Goal: Task Accomplishment & Management: Use online tool/utility

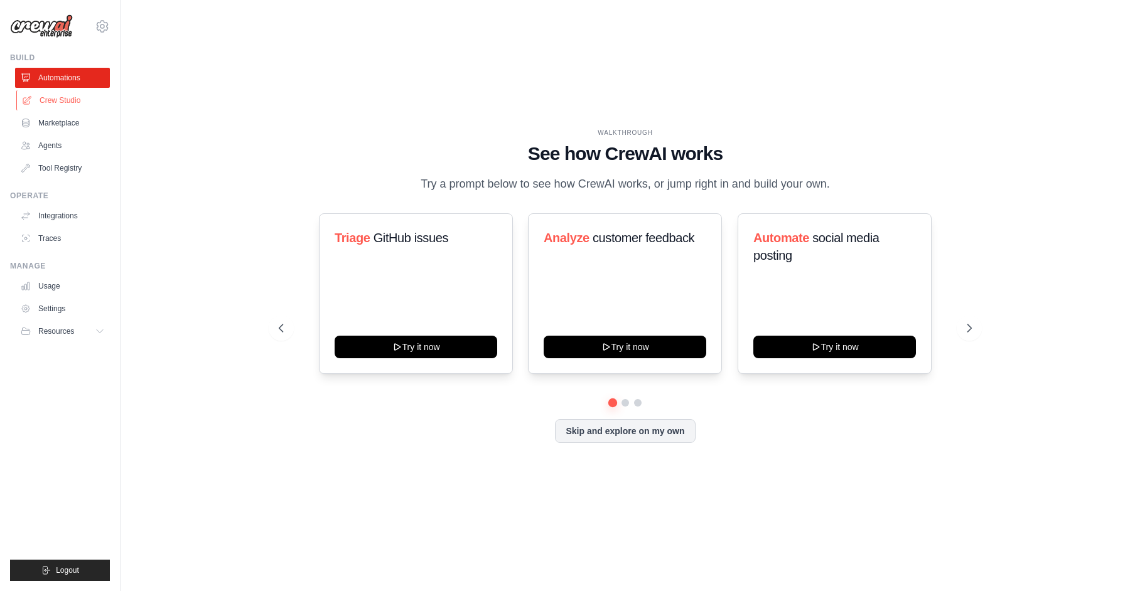
click at [66, 106] on link "Crew Studio" at bounding box center [63, 100] width 95 height 20
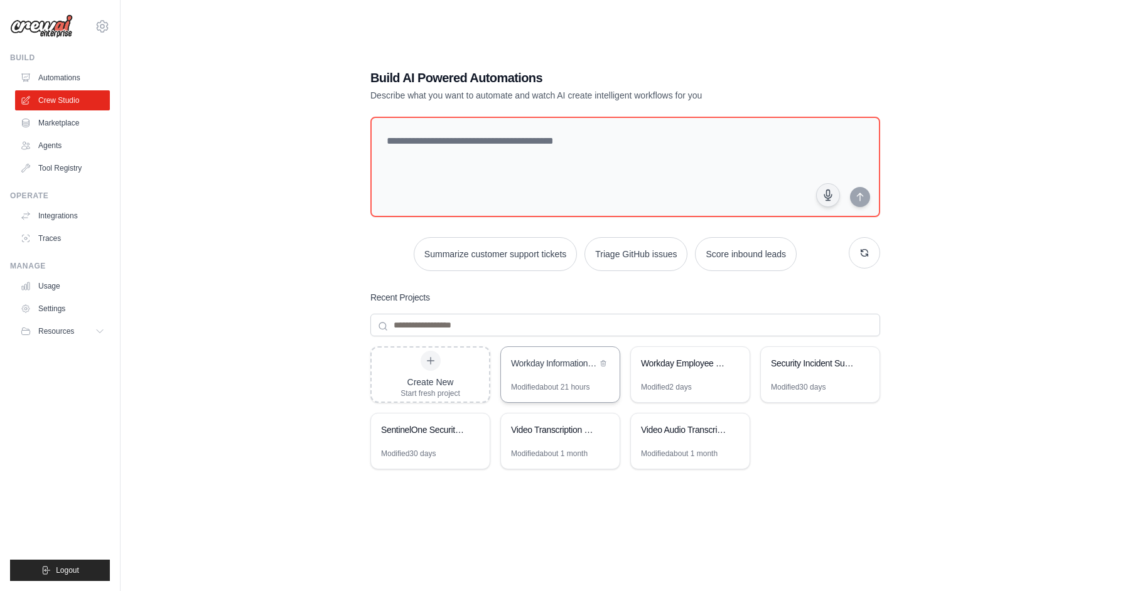
click at [562, 374] on div "Workday Information Crew" at bounding box center [560, 364] width 119 height 35
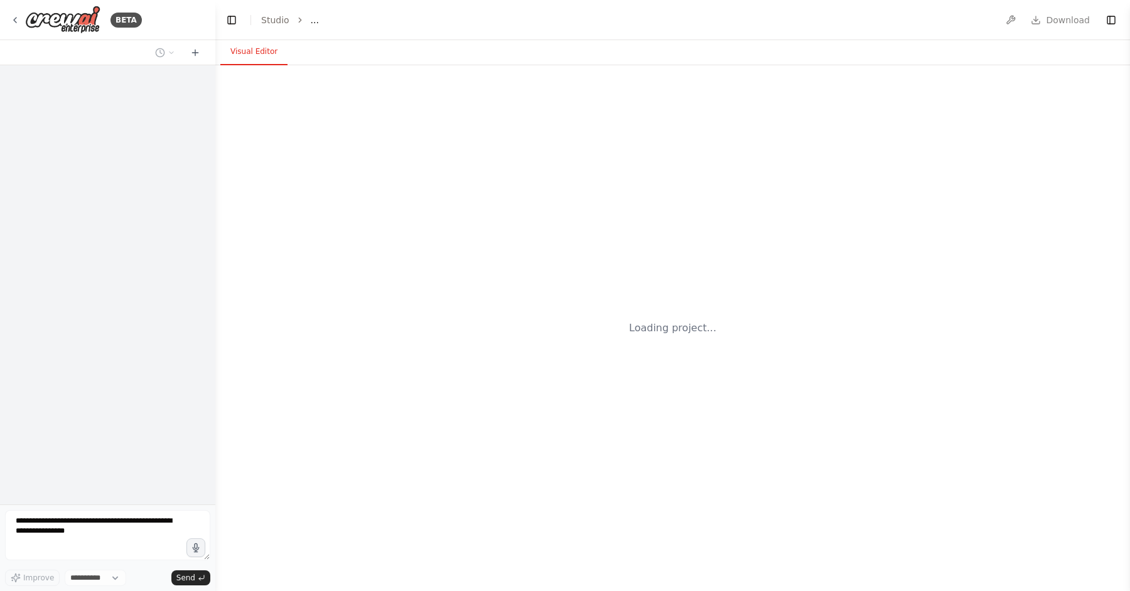
select select "****"
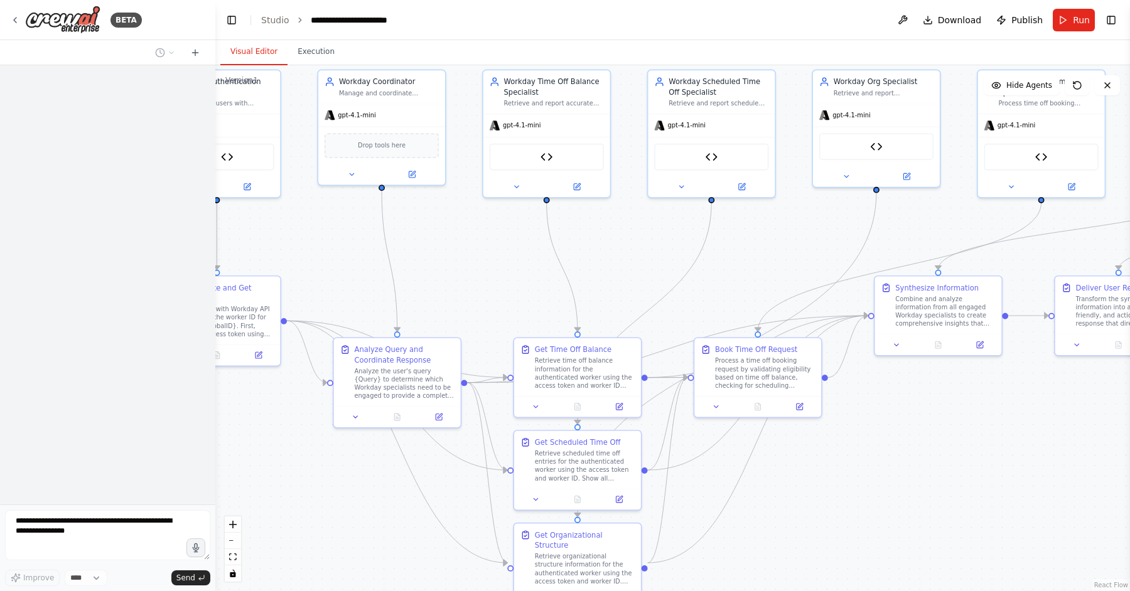
scroll to position [3978, 0]
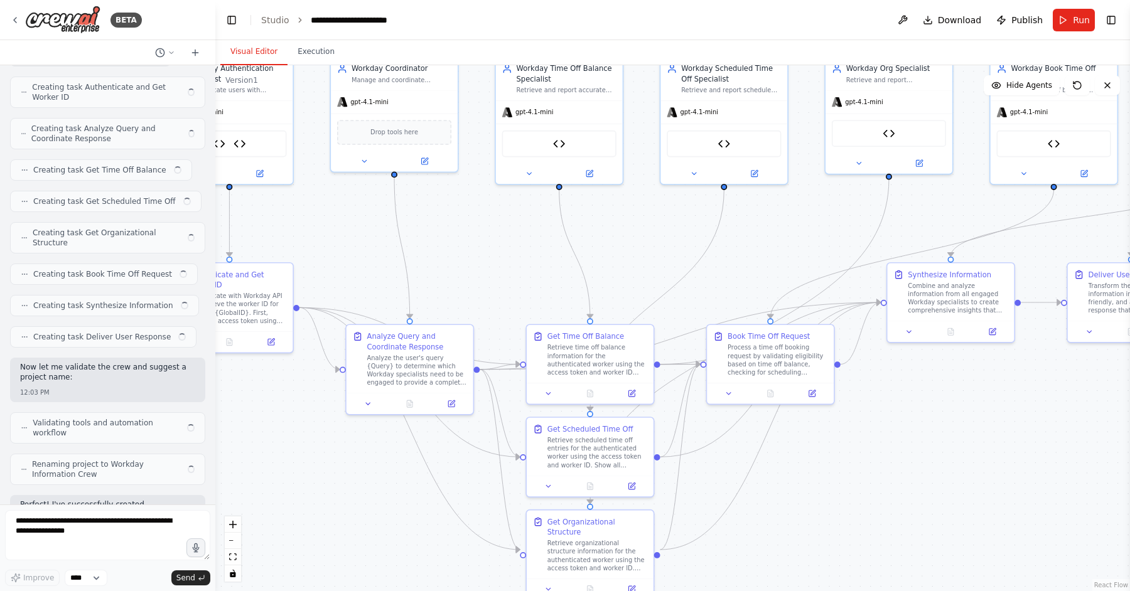
drag, startPoint x: 818, startPoint y: 367, endPoint x: 651, endPoint y: 229, distance: 216.1
click at [651, 229] on div ".deletable-edge-delete-btn { width: 20px; height: 20px; border: 0px solid #ffff…" at bounding box center [672, 328] width 914 height 526
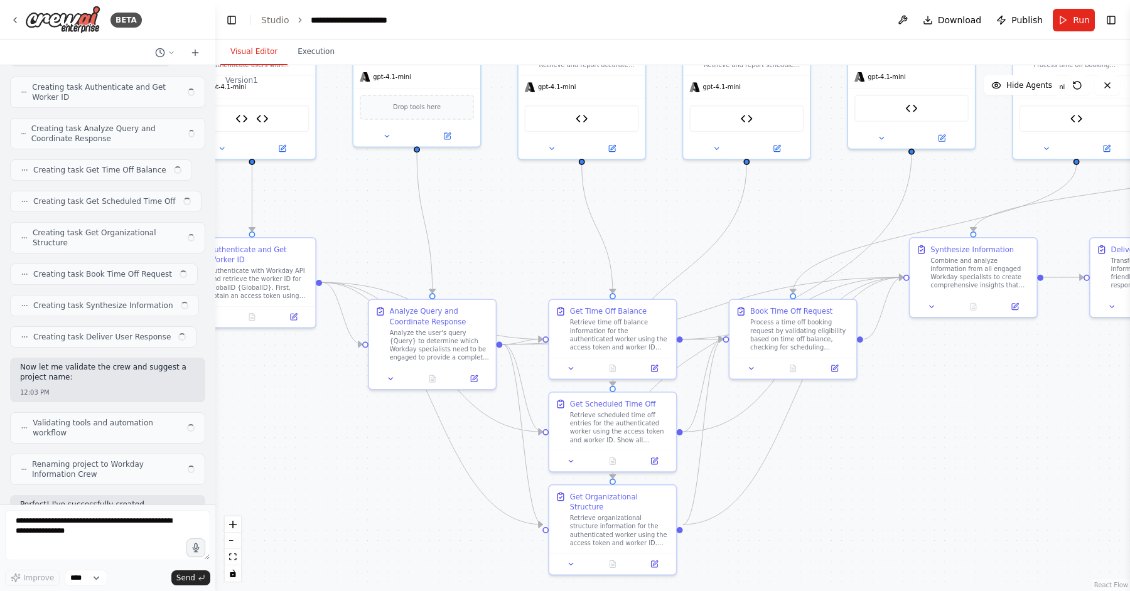
scroll to position [3948, 0]
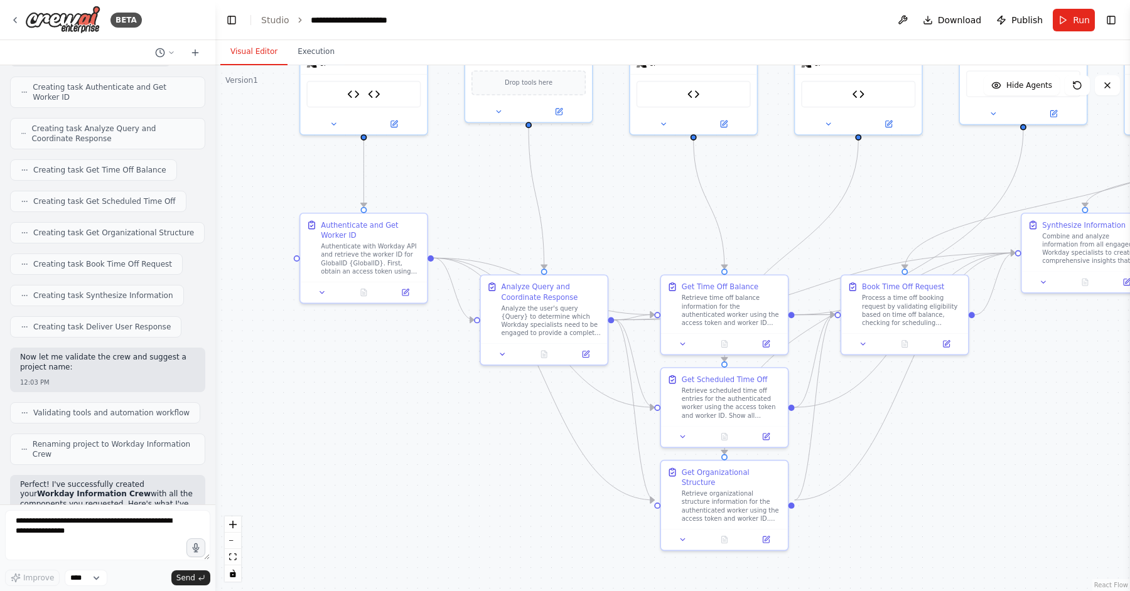
drag, startPoint x: 823, startPoint y: 539, endPoint x: 935, endPoint y: 514, distance: 114.5
click at [935, 514] on div ".deletable-edge-delete-btn { width: 20px; height: 20px; border: 0px solid #ffff…" at bounding box center [672, 328] width 914 height 526
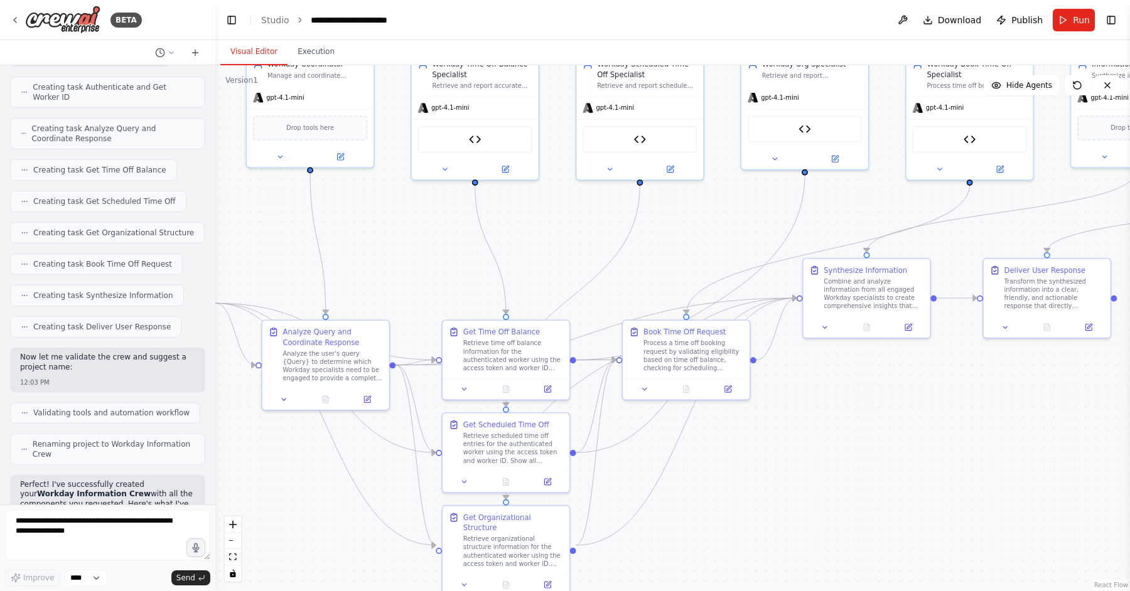
drag, startPoint x: 1094, startPoint y: 422, endPoint x: 870, endPoint y: 469, distance: 228.9
click at [870, 469] on div ".deletable-edge-delete-btn { width: 20px; height: 20px; border: 0px solid #ffff…" at bounding box center [672, 328] width 914 height 526
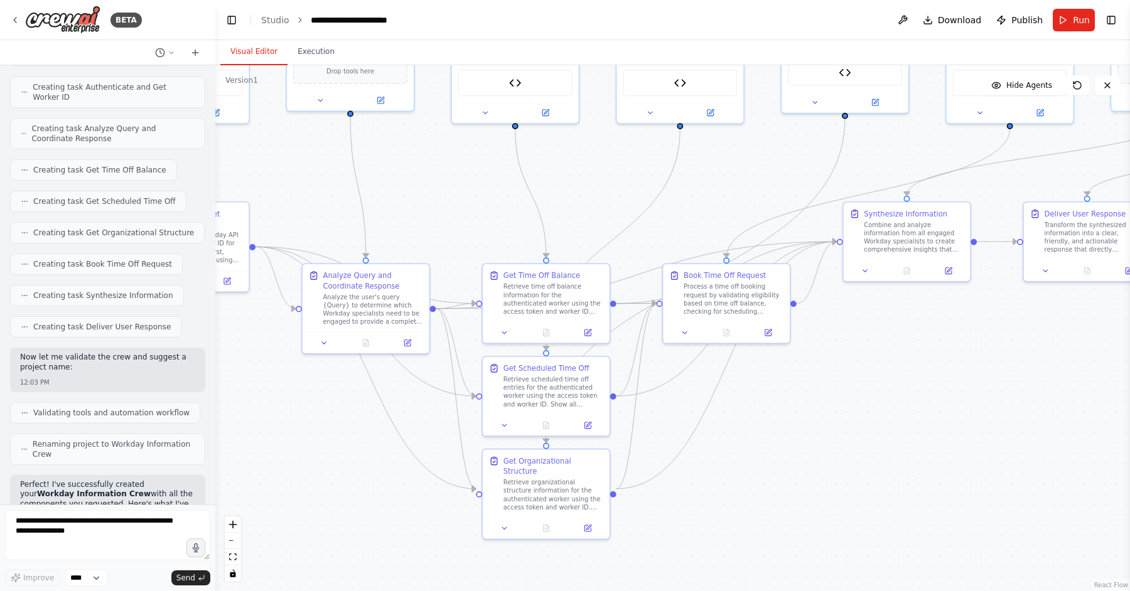
drag, startPoint x: 938, startPoint y: 442, endPoint x: 983, endPoint y: 384, distance: 73.7
click at [984, 384] on div ".deletable-edge-delete-btn { width: 20px; height: 20px; border: 0px solid #ffff…" at bounding box center [672, 328] width 914 height 526
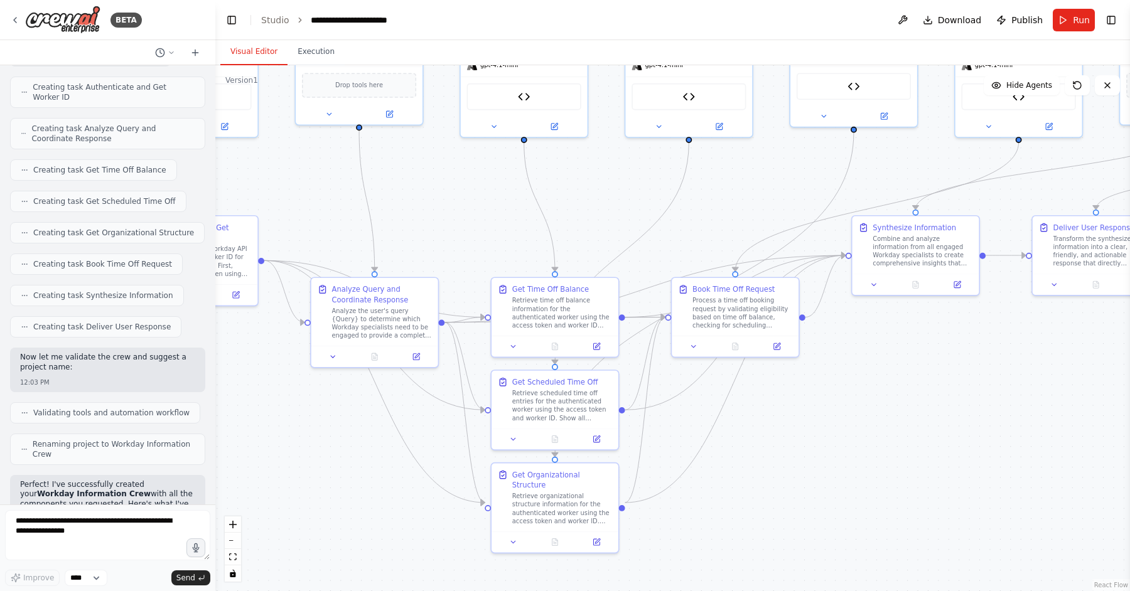
drag, startPoint x: 821, startPoint y: 432, endPoint x: 840, endPoint y: 452, distance: 27.6
click at [840, 453] on div ".deletable-edge-delete-btn { width: 20px; height: 20px; border: 0px solid #ffff…" at bounding box center [672, 328] width 914 height 526
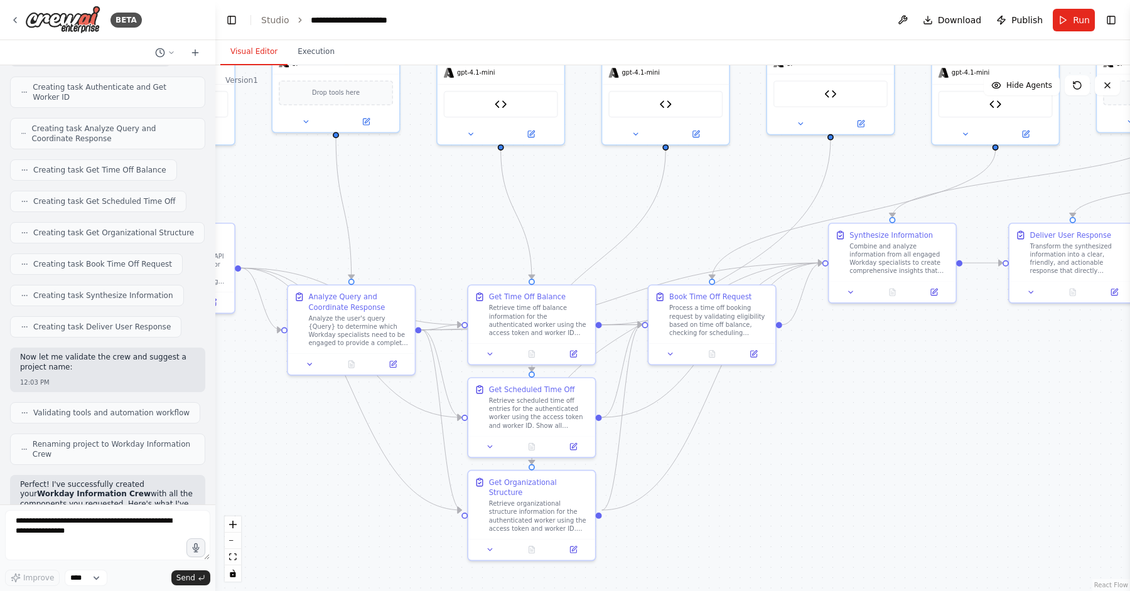
drag, startPoint x: 847, startPoint y: 418, endPoint x: 806, endPoint y: 418, distance: 40.2
click at [806, 418] on div ".deletable-edge-delete-btn { width: 20px; height: 20px; border: 0px solid #ffff…" at bounding box center [672, 328] width 914 height 526
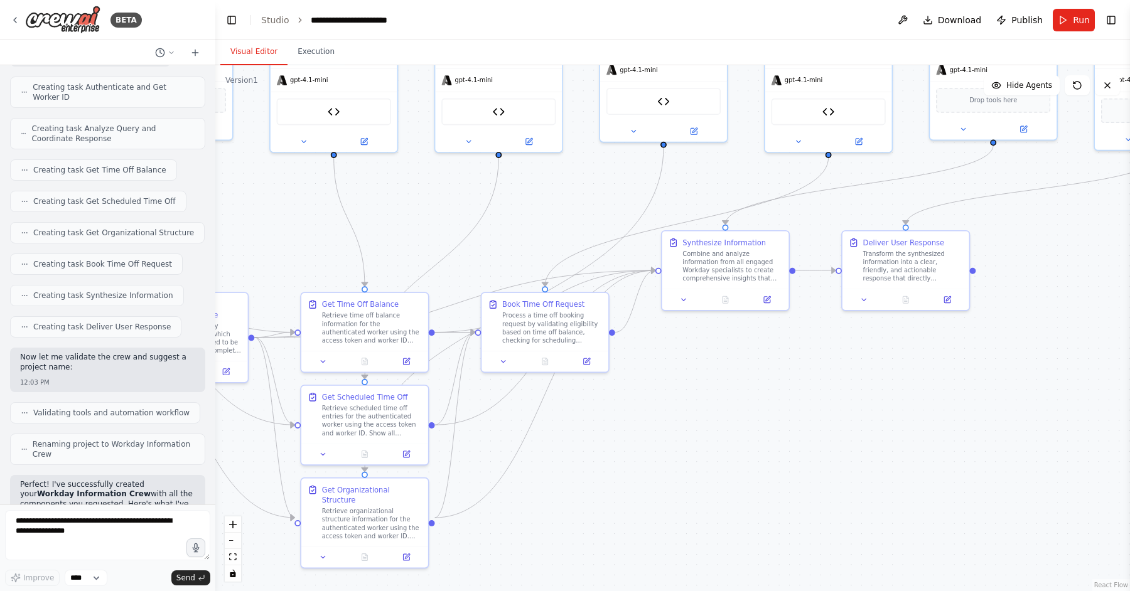
drag, startPoint x: 973, startPoint y: 374, endPoint x: 813, endPoint y: 382, distance: 160.2
click at [813, 382] on div ".deletable-edge-delete-btn { width: 20px; height: 20px; border: 0px solid #ffff…" at bounding box center [672, 328] width 914 height 526
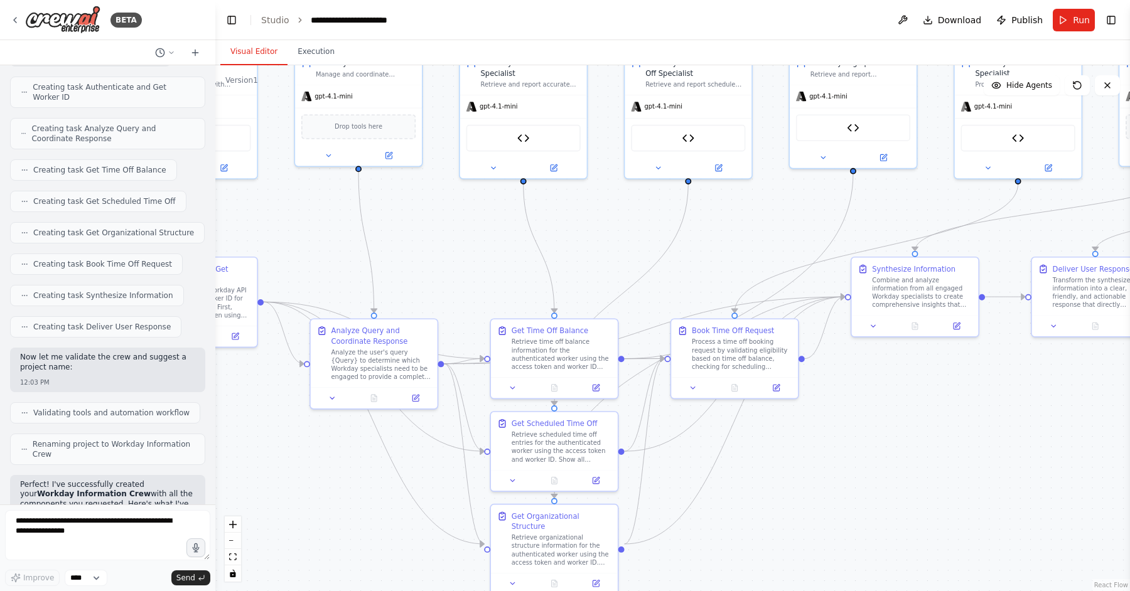
drag, startPoint x: 815, startPoint y: 387, endPoint x: 1005, endPoint y: 414, distance: 191.3
click at [1005, 414] on div ".deletable-edge-delete-btn { width: 20px; height: 20px; border: 0px solid #ffff…" at bounding box center [672, 328] width 914 height 526
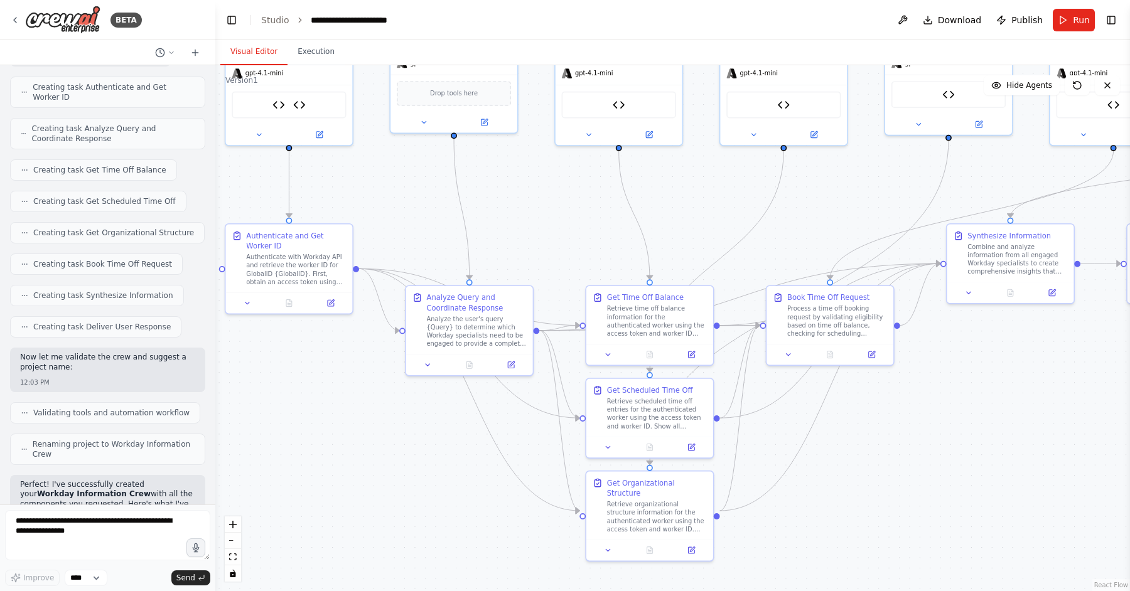
drag, startPoint x: 843, startPoint y: 457, endPoint x: 943, endPoint y: 420, distance: 106.2
click at [943, 420] on div ".deletable-edge-delete-btn { width: 20px; height: 20px; border: 0px solid #ffff…" at bounding box center [672, 328] width 914 height 526
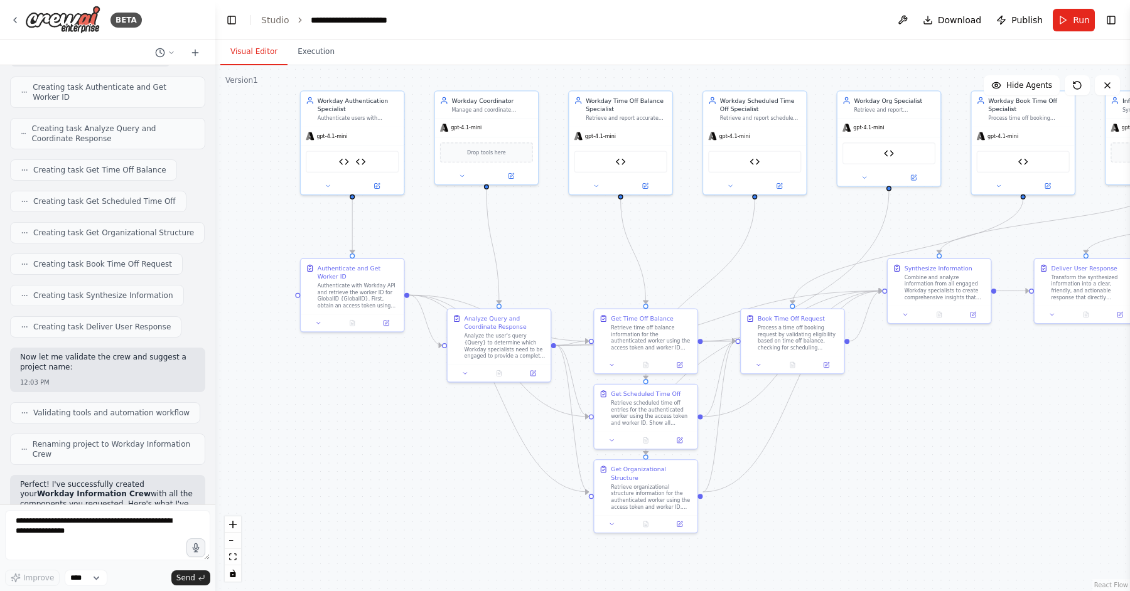
drag, startPoint x: 977, startPoint y: 403, endPoint x: 855, endPoint y: 403, distance: 122.4
click at [855, 404] on div ".deletable-edge-delete-btn { width: 20px; height: 20px; border: 0px solid #ffff…" at bounding box center [672, 328] width 914 height 526
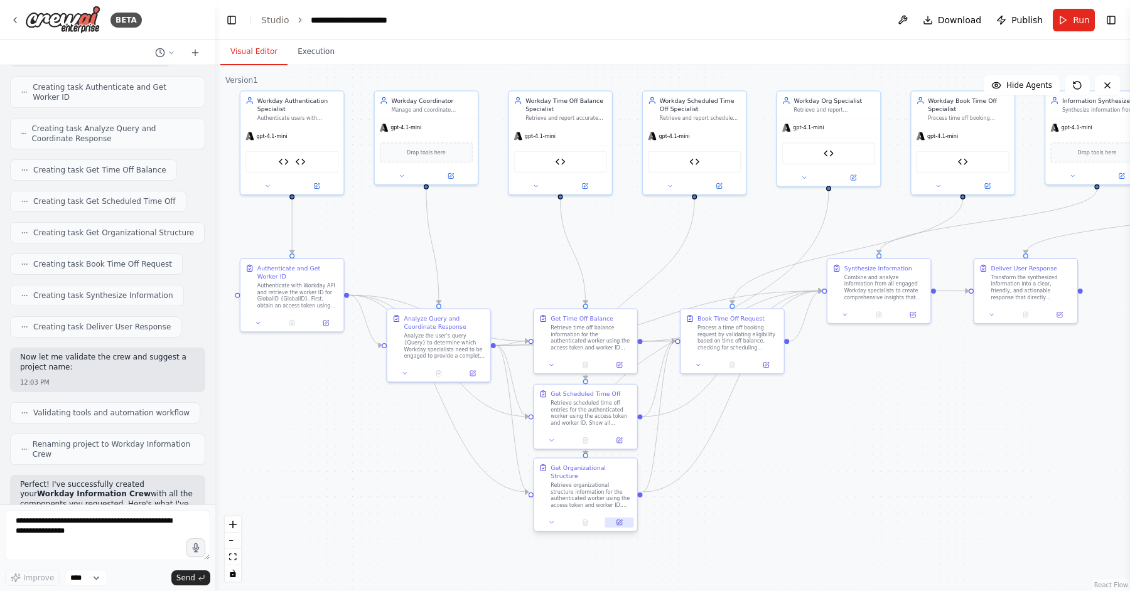
click at [619, 520] on icon at bounding box center [620, 522] width 4 height 4
click at [768, 364] on icon at bounding box center [765, 363] width 5 height 5
drag, startPoint x: 742, startPoint y: 336, endPoint x: 764, endPoint y: 393, distance: 61.0
click at [764, 393] on div "Process a time off booking request by validating eligibility based on time off …" at bounding box center [768, 395] width 82 height 27
click at [938, 424] on div ".deletable-edge-delete-btn { width: 20px; height: 20px; border: 0px solid #ffff…" at bounding box center [672, 328] width 914 height 526
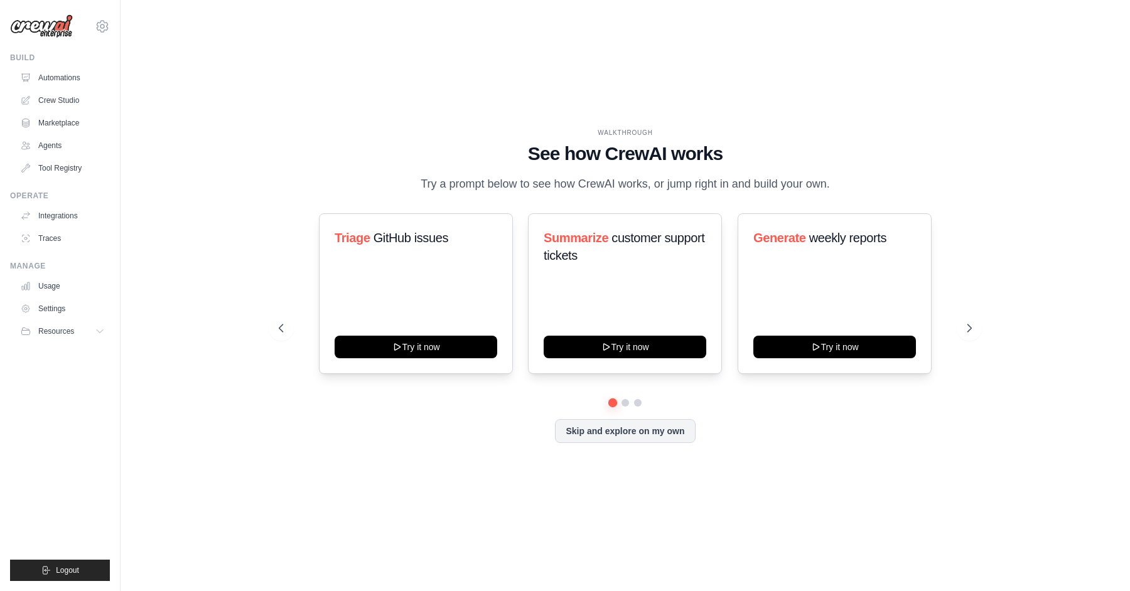
click at [183, 131] on div "WALKTHROUGH See how [PERSON_NAME] works Try a prompt below to see how [PERSON_N…" at bounding box center [625, 296] width 969 height 566
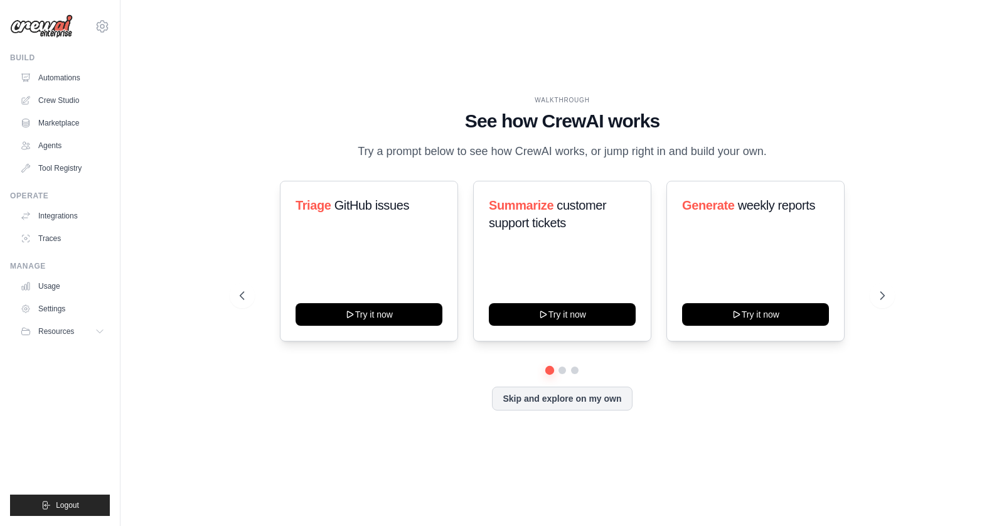
click at [201, 232] on div "WALKTHROUGH See how [PERSON_NAME] works Try a prompt below to see how [PERSON_N…" at bounding box center [562, 263] width 843 height 501
click at [92, 328] on button "Resources" at bounding box center [63, 331] width 95 height 20
click at [77, 351] on span "Documentation" at bounding box center [70, 353] width 51 height 10
